Goal: Information Seeking & Learning: Learn about a topic

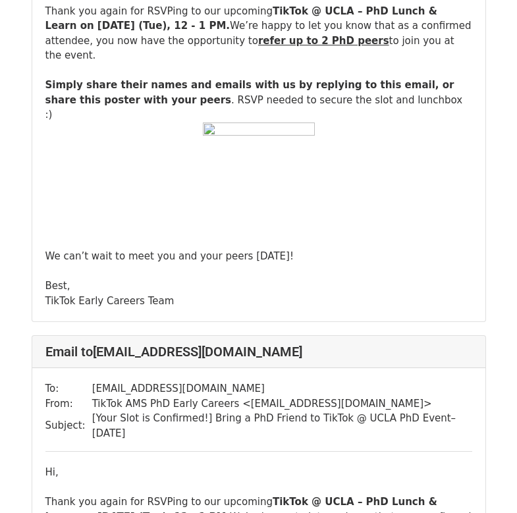
scroll to position [2365, 0]
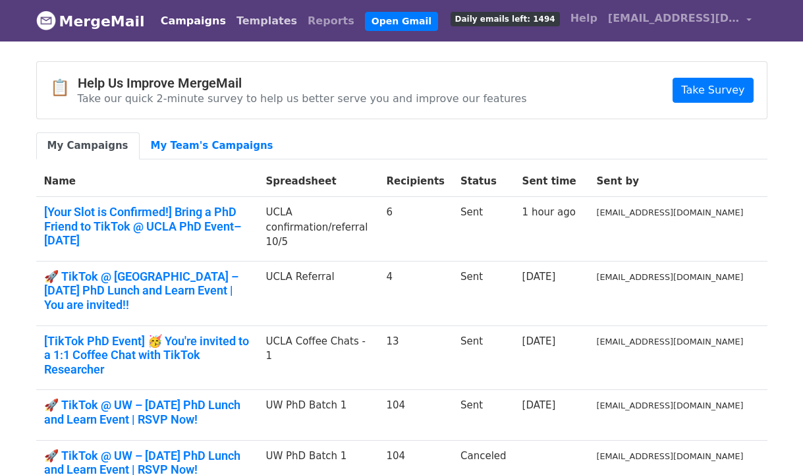
click at [248, 14] on link "Templates" at bounding box center [266, 21] width 71 height 26
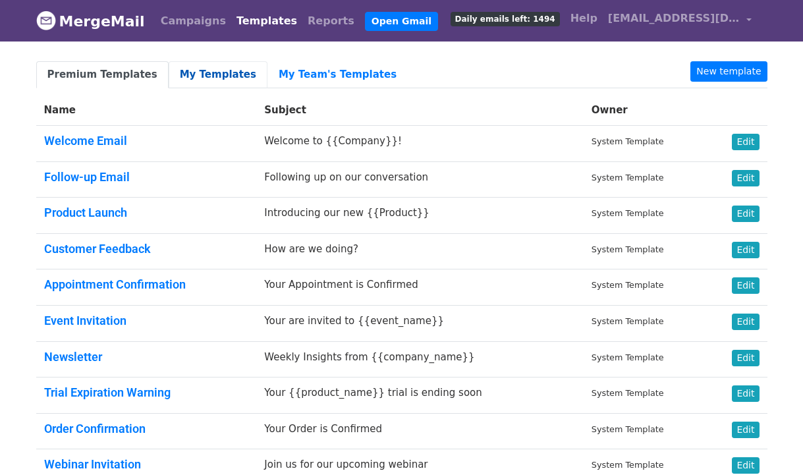
click at [203, 72] on link "My Templates" at bounding box center [218, 74] width 99 height 27
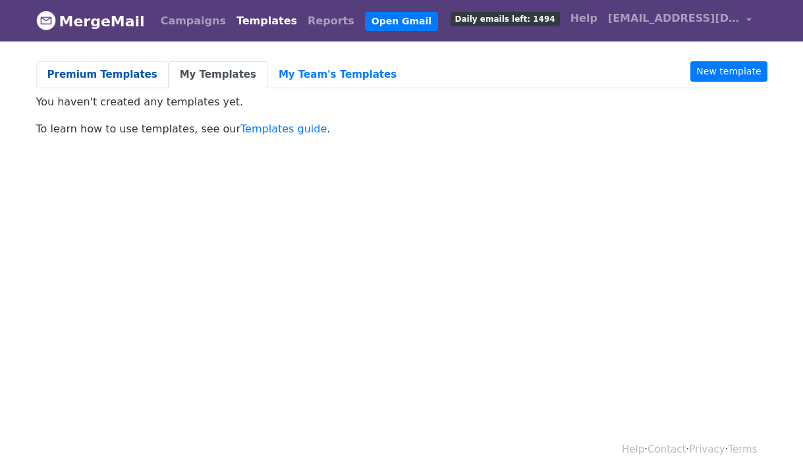
click at [101, 68] on link "Premium Templates" at bounding box center [102, 74] width 132 height 27
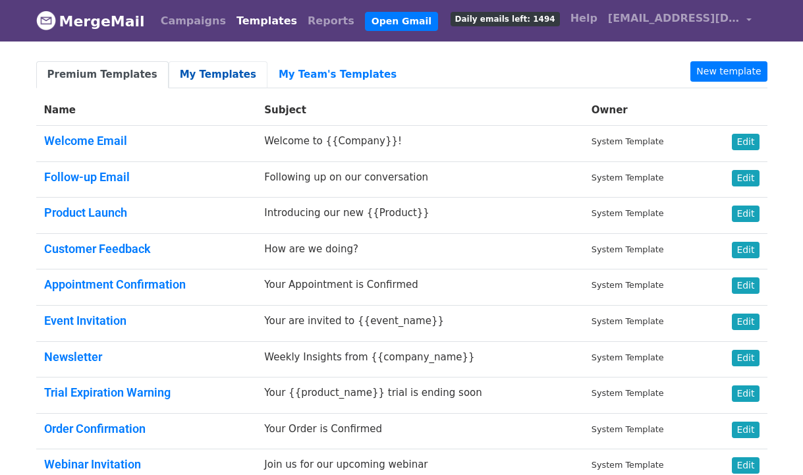
click at [189, 70] on link "My Templates" at bounding box center [218, 74] width 99 height 27
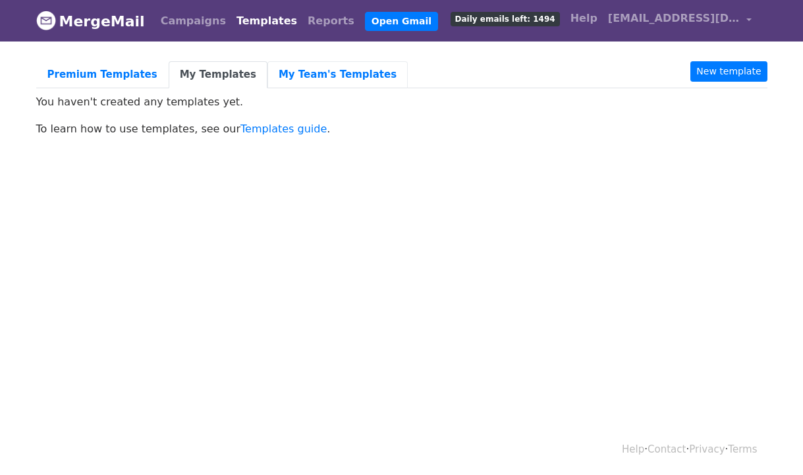
click at [338, 80] on link "My Team's Templates" at bounding box center [337, 74] width 140 height 27
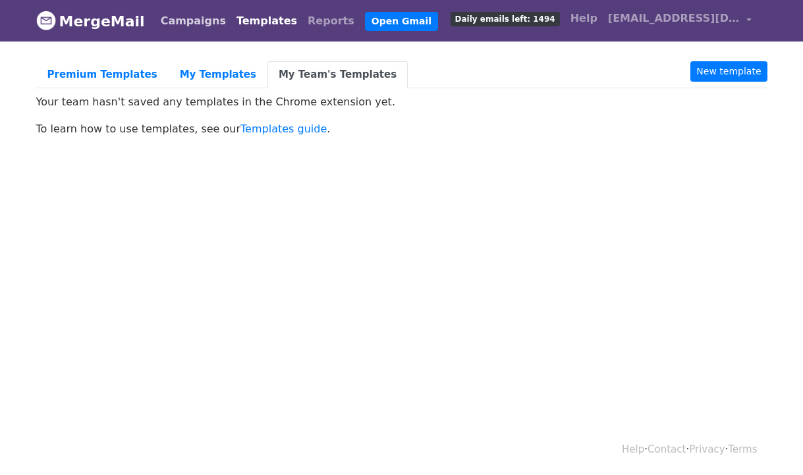
click at [183, 25] on link "Campaigns" at bounding box center [193, 21] width 76 height 26
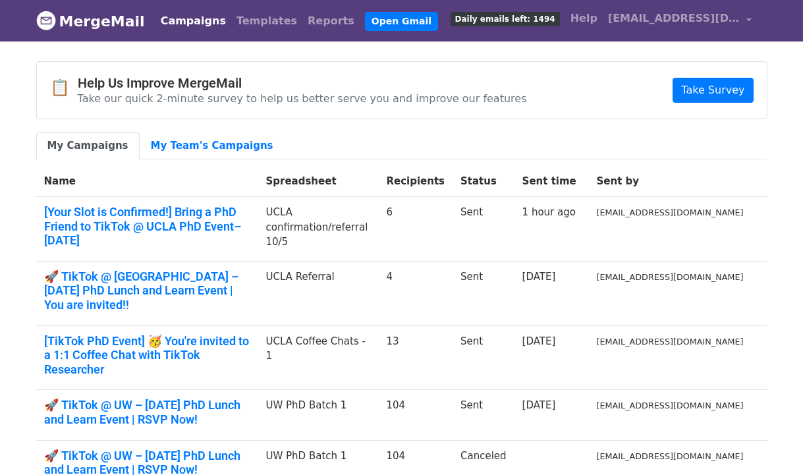
scroll to position [3, 0]
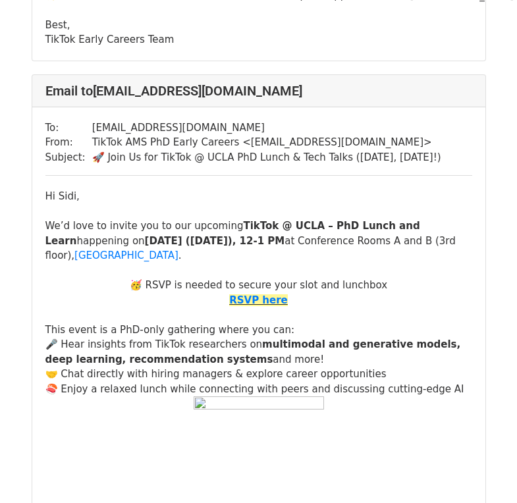
scroll to position [16657, 0]
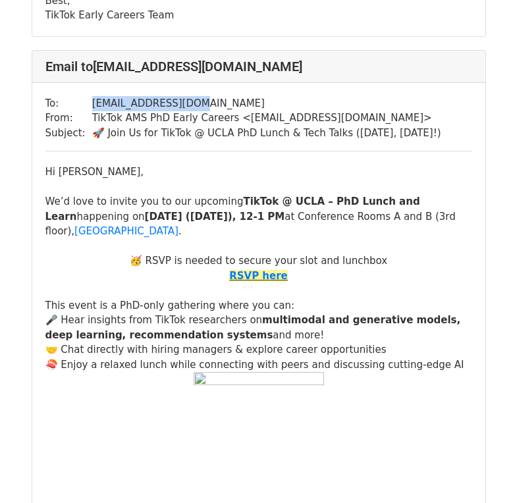
drag, startPoint x: 184, startPoint y: 103, endPoint x: 90, endPoint y: 103, distance: 94.2
click at [92, 103] on td "shuanzai@g.ucla.edu" at bounding box center [266, 103] width 349 height 15
copy td "shuanzai@g.ucla.edu"
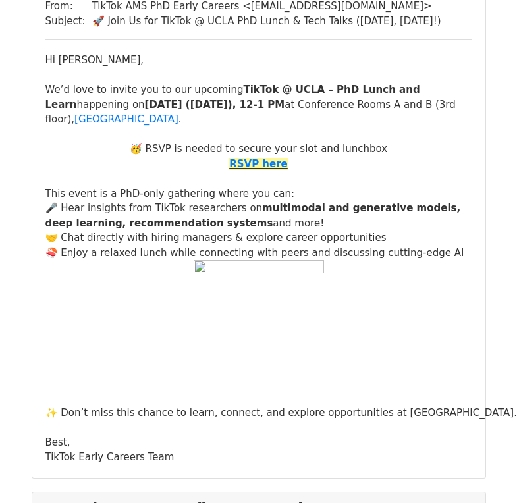
scroll to position [23855, 0]
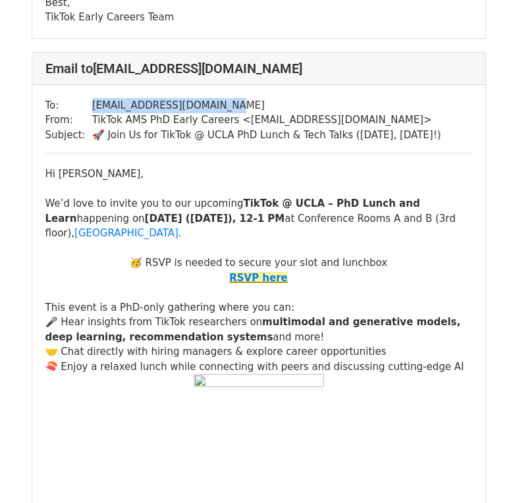
drag, startPoint x: 88, startPoint y: 103, endPoint x: 230, endPoint y: 98, distance: 142.3
click at [230, 98] on tr "To: jacklishufan@berkeley.edu" at bounding box center [243, 105] width 396 height 15
copy tr "jacklishufan@berkeley.edu"
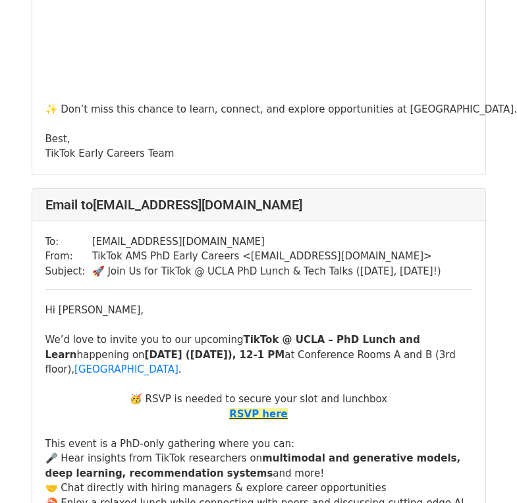
scroll to position [27020, 0]
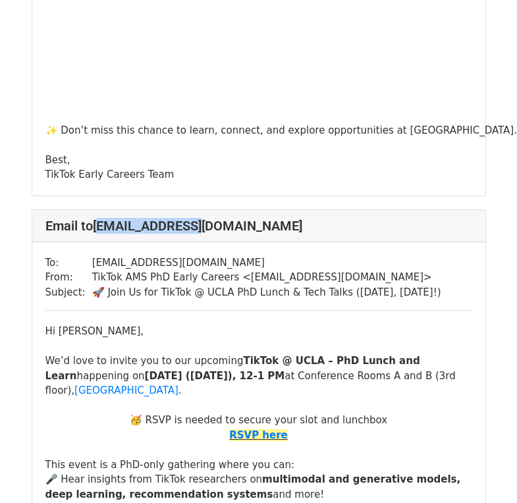
drag, startPoint x: 99, startPoint y: 232, endPoint x: 196, endPoint y: 228, distance: 96.9
click at [194, 227] on h4 "Email to cfyang@cs.ucla.edu" at bounding box center [258, 226] width 427 height 16
drag, startPoint x: 219, startPoint y: 225, endPoint x: 96, endPoint y: 225, distance: 123.1
click at [96, 225] on h4 "Email to cfyang@cs.ucla.edu" at bounding box center [258, 226] width 427 height 16
copy h4 "cfyang@cs.ucla.edu"
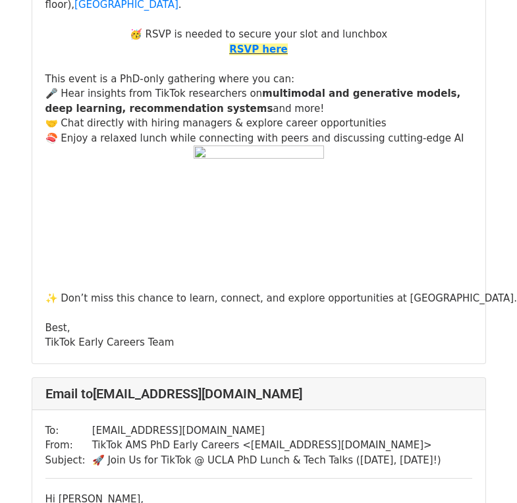
scroll to position [0, 0]
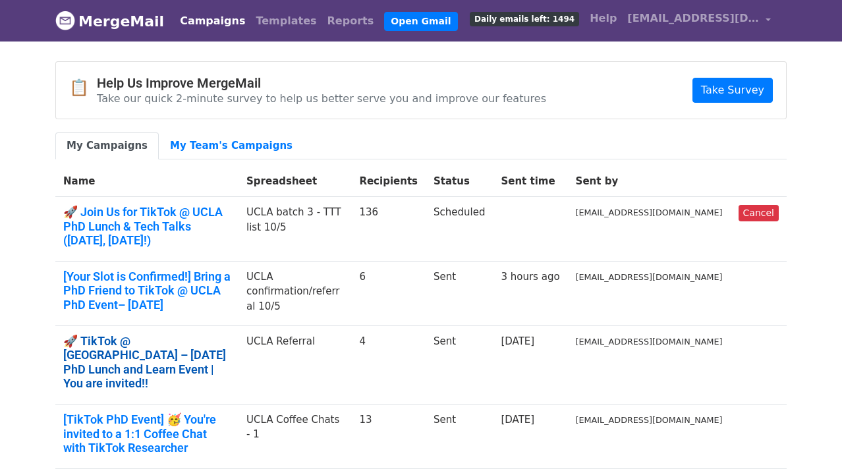
click at [196, 348] on link "🚀 TikTok @ [GEOGRAPHIC_DATA] – [DATE] PhD Lunch and Learn Event | You are invit…" at bounding box center [146, 362] width 167 height 57
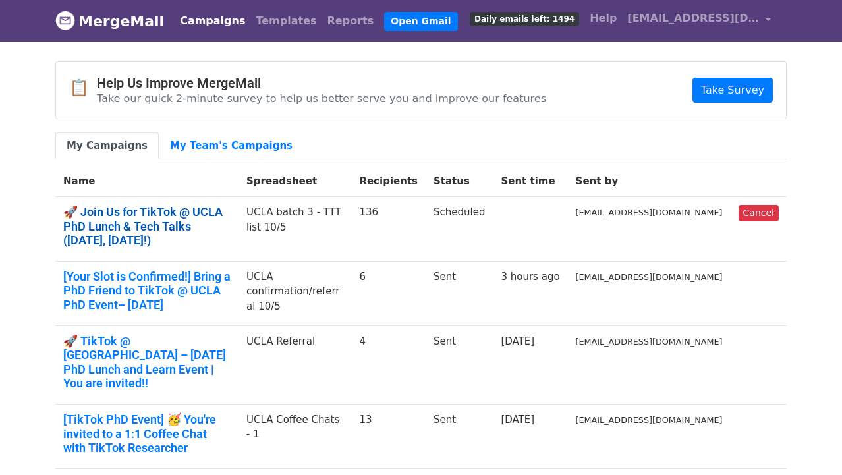
click at [199, 230] on link "🚀 Join Us for TikTok @ UCLA PhD Lunch & Tech Talks ([DATE], [DATE]!)" at bounding box center [146, 226] width 167 height 43
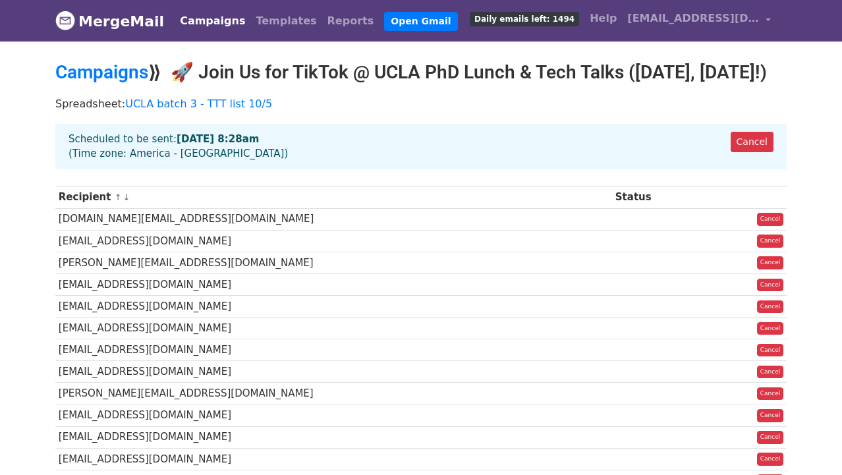
scroll to position [3, 0]
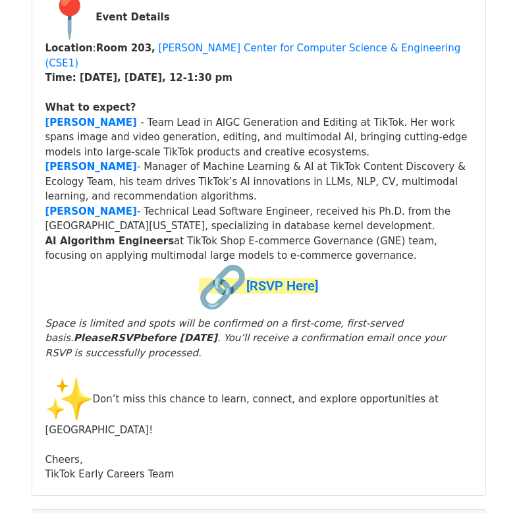
scroll to position [334, 0]
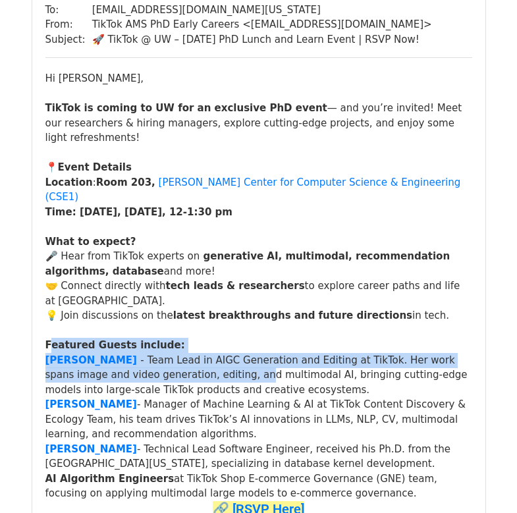
scroll to position [157, 0]
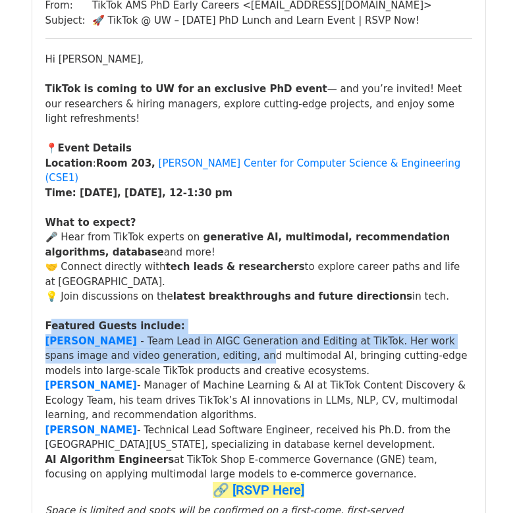
drag, startPoint x: 48, startPoint y: 315, endPoint x: 336, endPoint y: 438, distance: 312.7
click at [336, 438] on div "📍 Event Details Location : Room 203, Paul G. Allen Center for Computer Science …" at bounding box center [258, 366] width 427 height 451
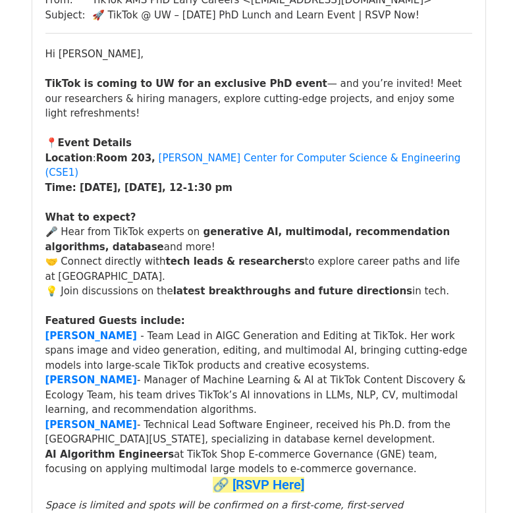
scroll to position [431, 0]
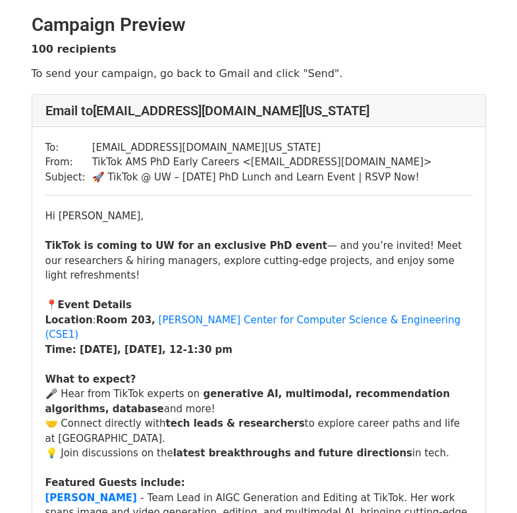
scroll to position [354, 0]
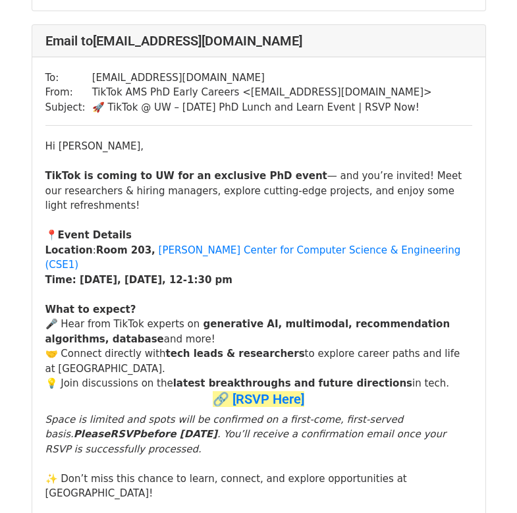
scroll to position [22160, 0]
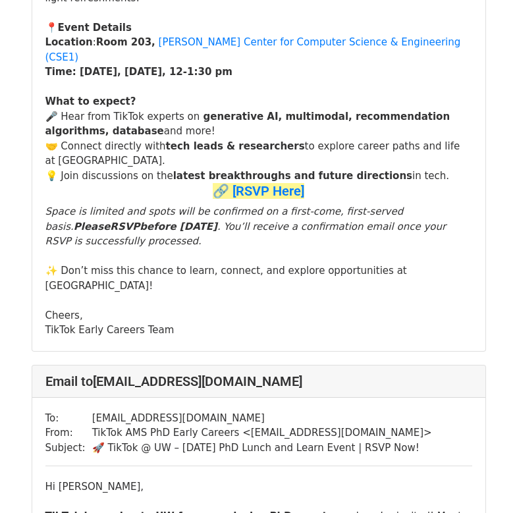
scroll to position [23862, 0]
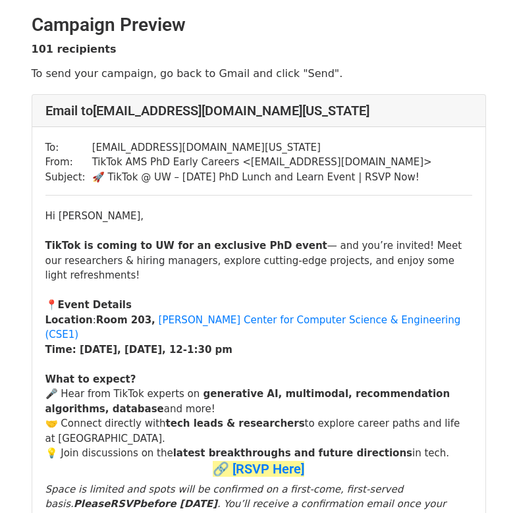
scroll to position [87, 0]
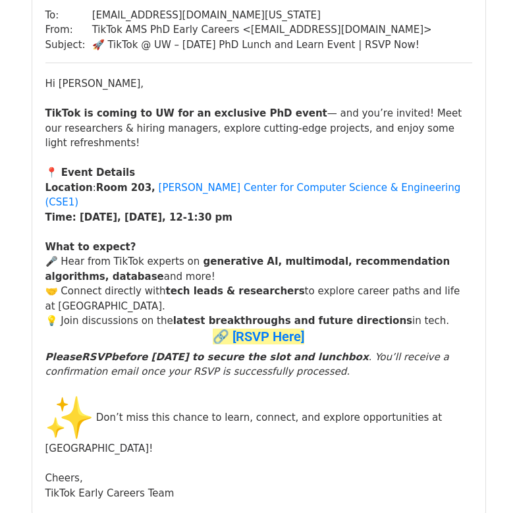
scroll to position [133, 0]
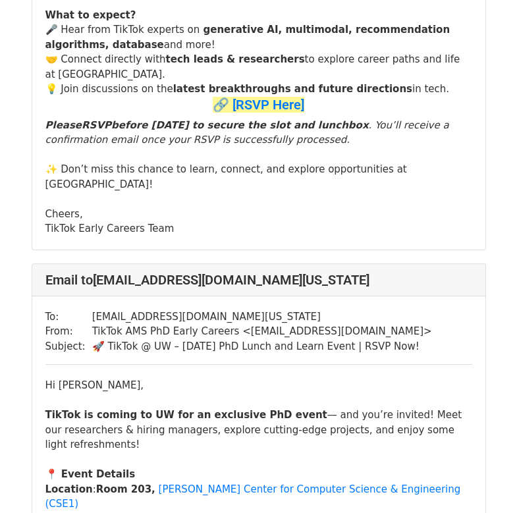
scroll to position [22062, 0]
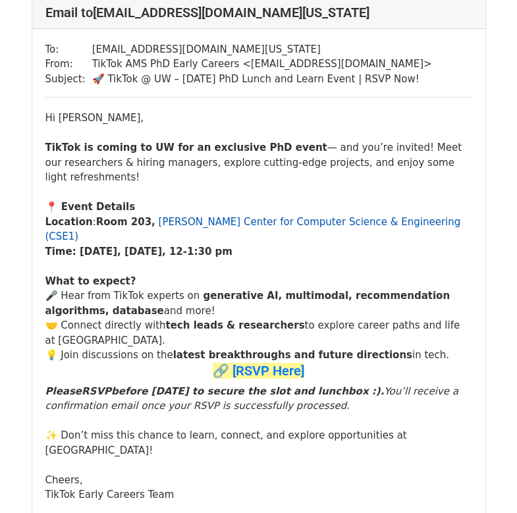
scroll to position [101, 0]
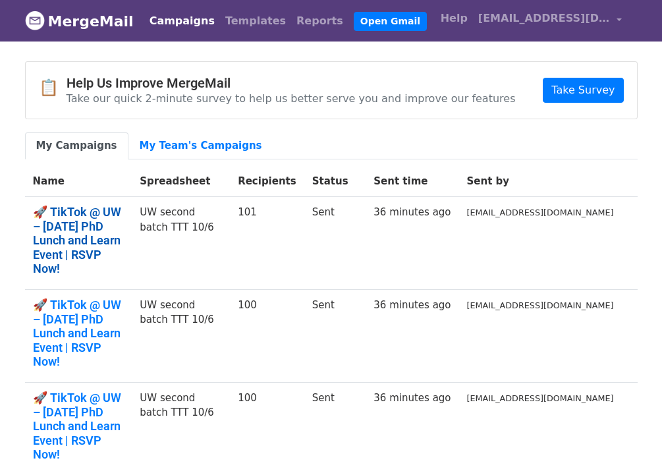
click at [124, 226] on link "🚀 TikTok @ UW – [DATE] PhD Lunch and Learn Event | RSVP Now!" at bounding box center [79, 240] width 92 height 71
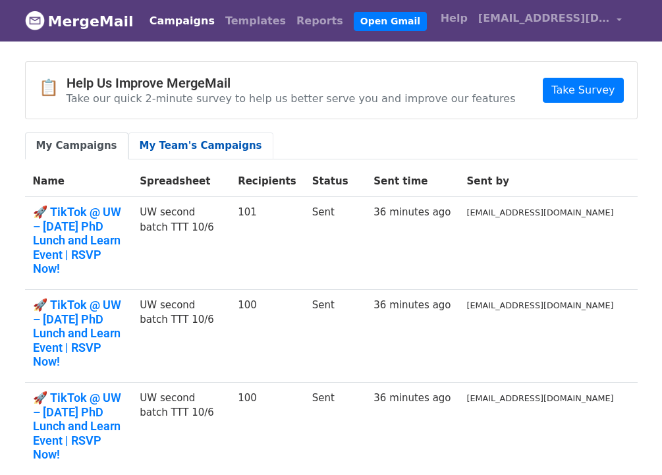
click at [201, 140] on link "My Team's Campaigns" at bounding box center [200, 145] width 145 height 27
click at [68, 143] on link "My Campaigns" at bounding box center [76, 145] width 103 height 27
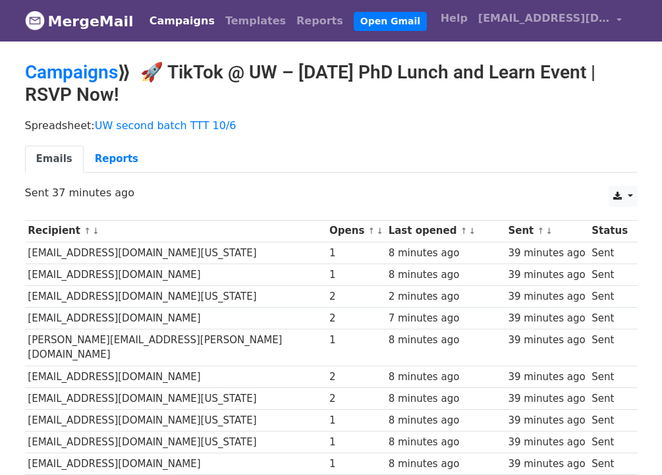
scroll to position [103, 0]
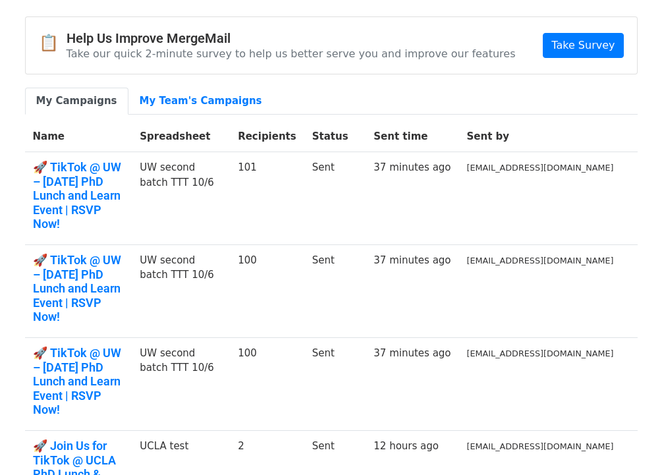
scroll to position [130, 0]
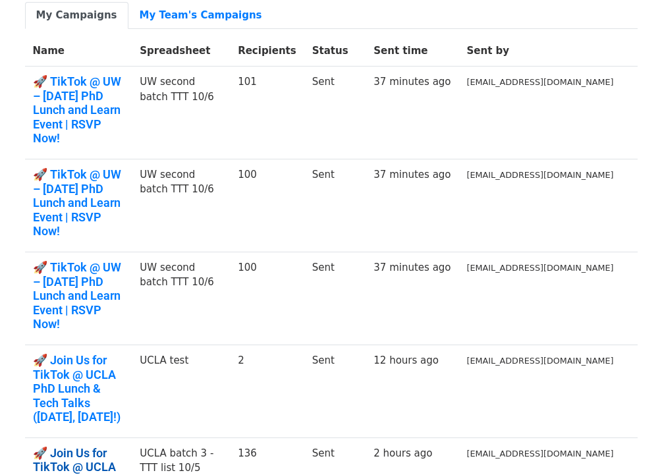
click at [112, 446] on link "🚀 Join Us for TikTok @ UCLA PhD Lunch & Tech Talks ([DATE], [DATE]!)" at bounding box center [79, 481] width 92 height 71
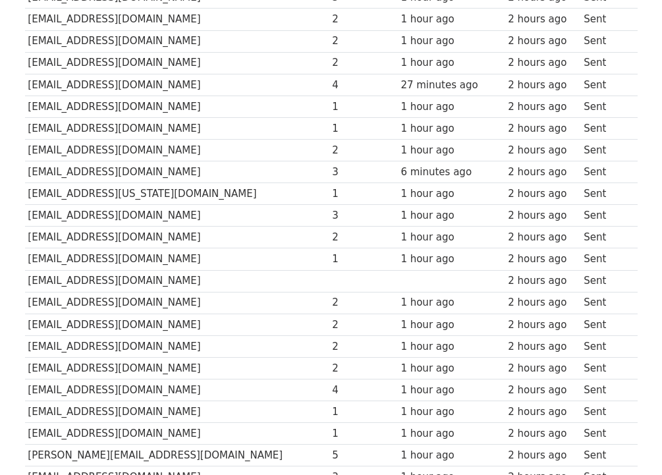
scroll to position [2004, 0]
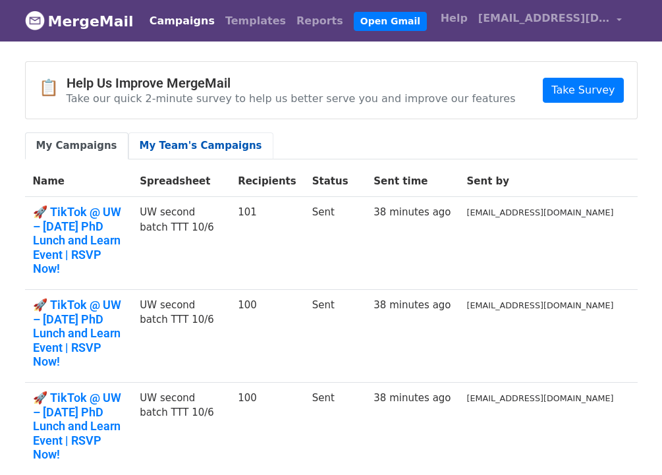
click at [184, 136] on link "My Team's Campaigns" at bounding box center [200, 145] width 145 height 27
click at [155, 151] on link "My Team's Campaigns" at bounding box center [200, 145] width 145 height 27
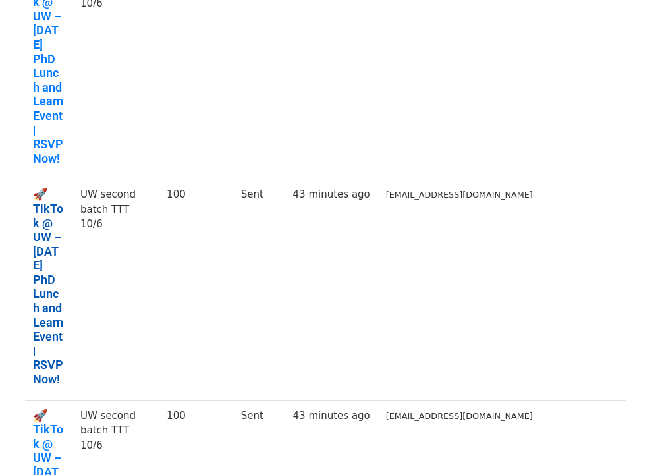
scroll to position [209, 0]
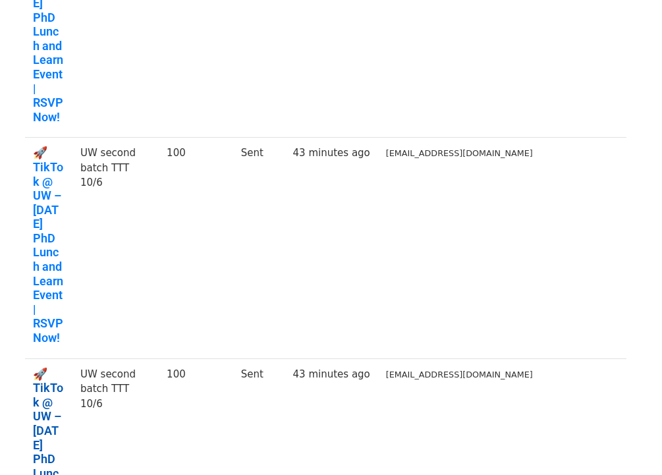
click at [54, 367] on link "🚀 TikTok @ UW – Oct 9 PhD Lunch and Learn Event | RSVP Now!" at bounding box center [49, 466] width 32 height 199
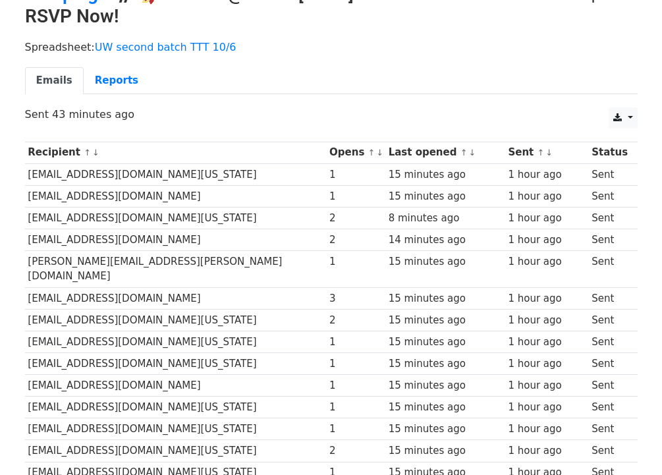
scroll to position [94, 0]
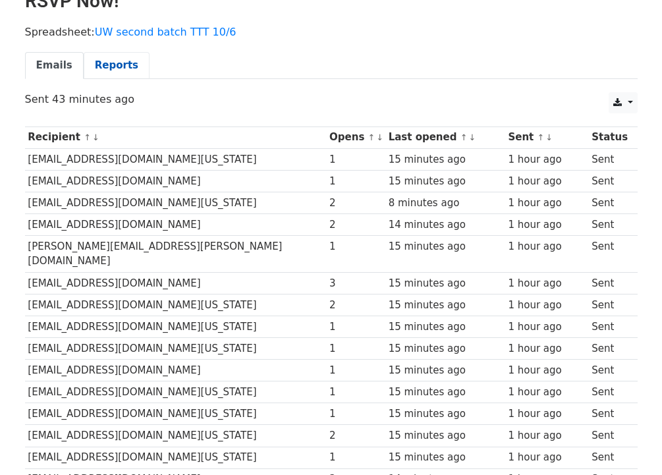
click at [117, 71] on link "Reports" at bounding box center [117, 65] width 66 height 27
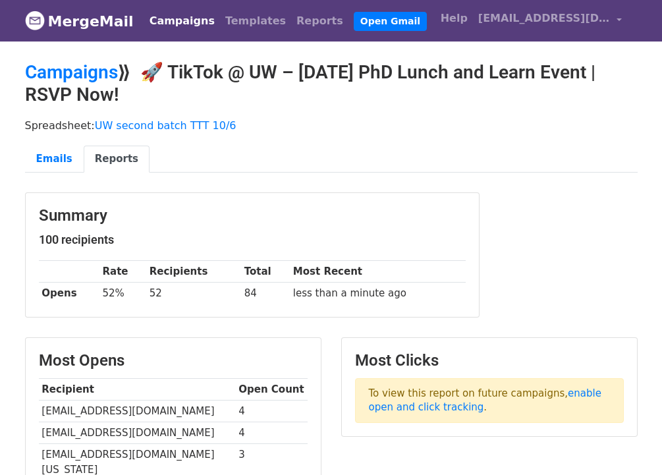
scroll to position [223, 0]
